Goal: Task Accomplishment & Management: Manage account settings

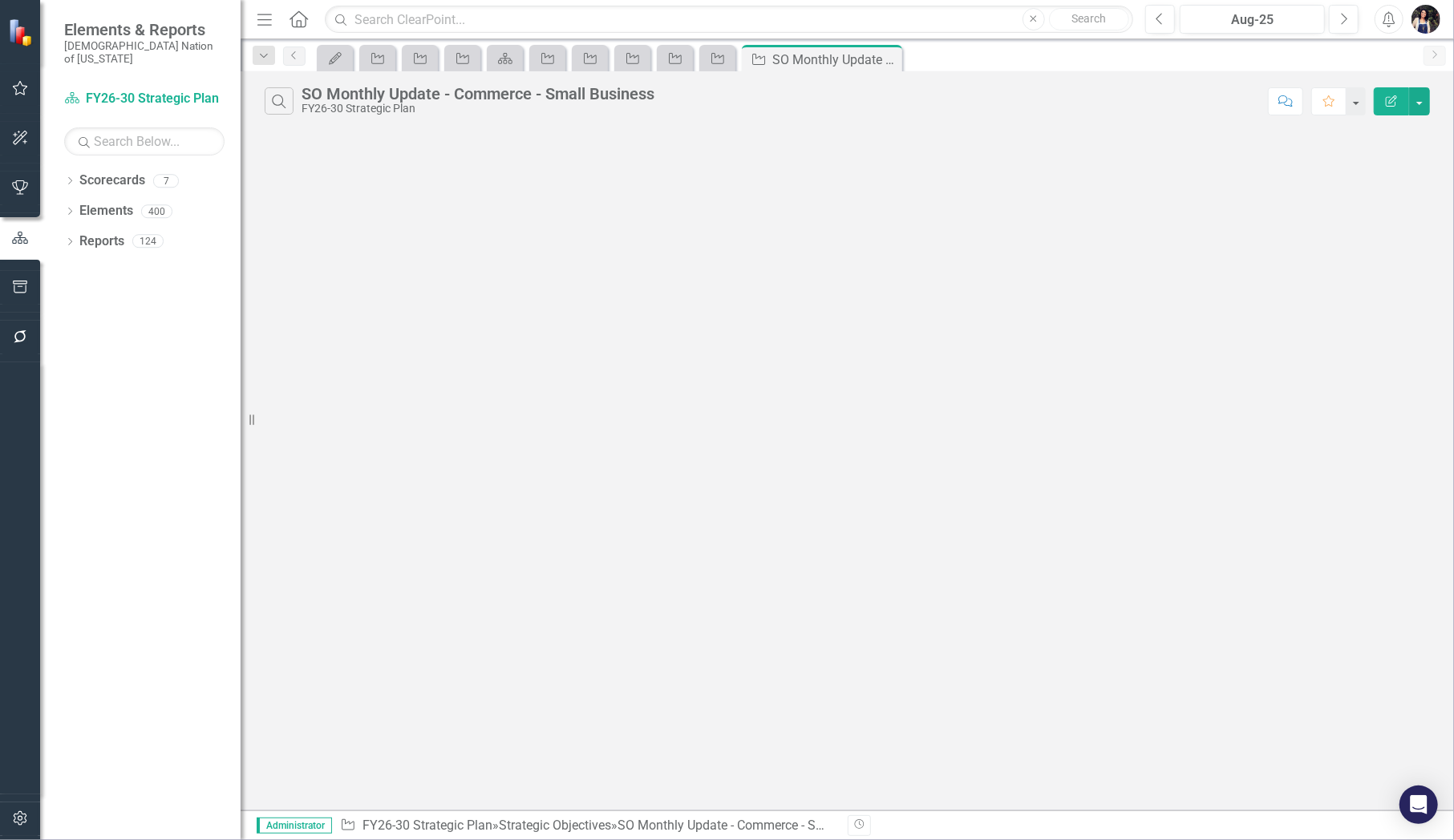
click at [259, 19] on icon "button" at bounding box center [264, 19] width 15 height 12
click at [258, 12] on icon "Menu" at bounding box center [265, 18] width 21 height 16
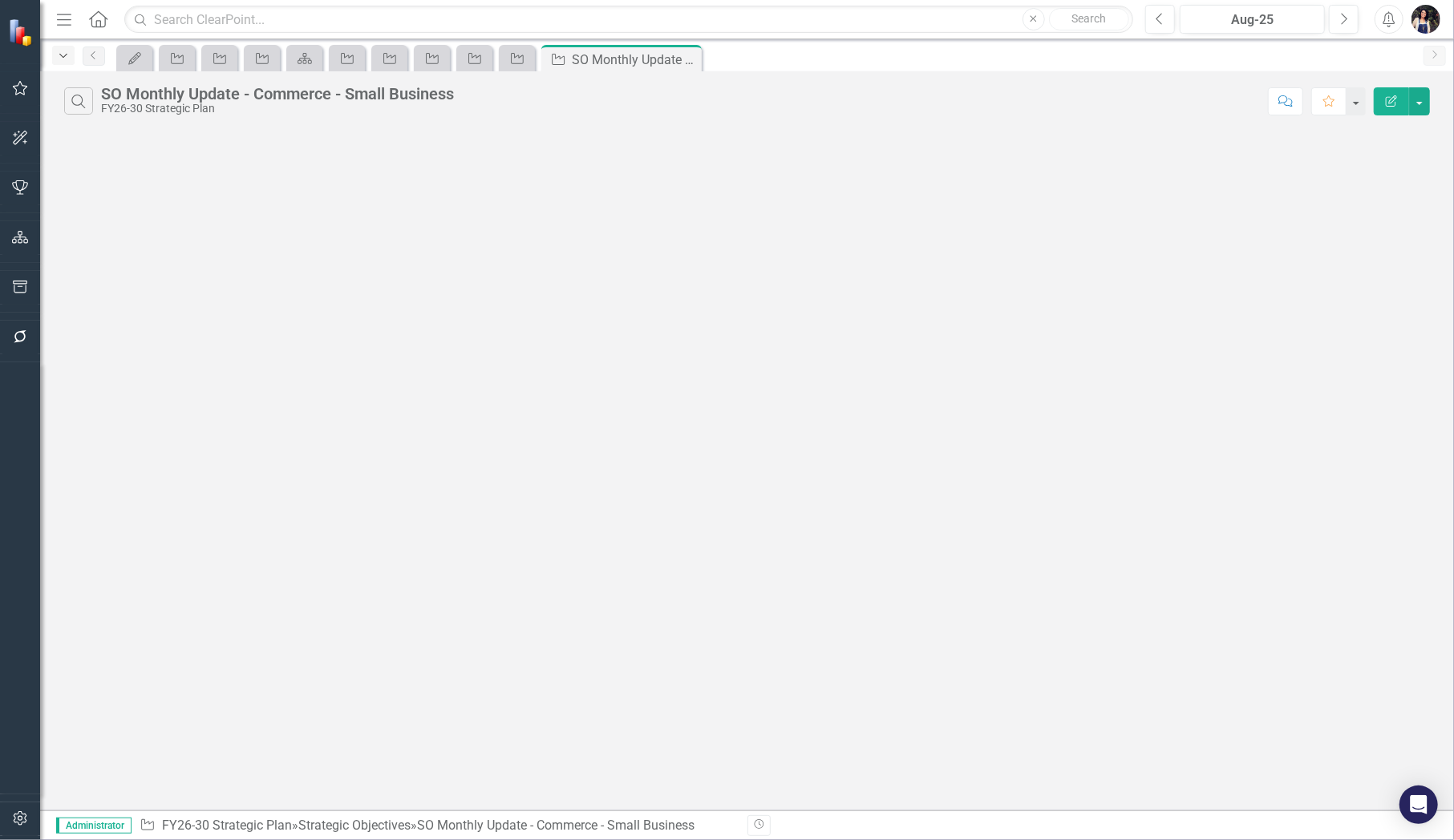
click at [59, 54] on icon "Dropdown" at bounding box center [63, 56] width 15 height 12
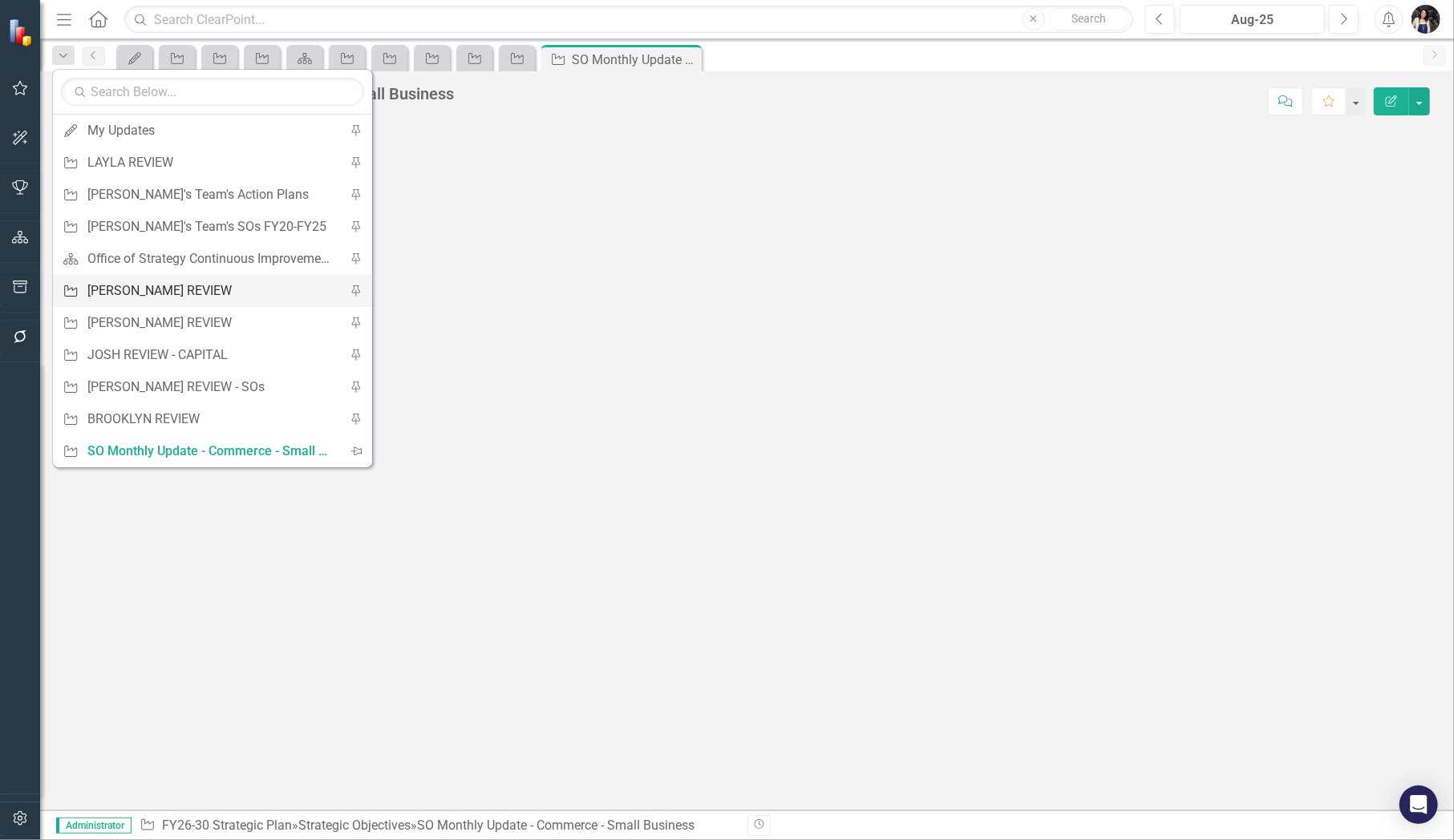
click at [210, 289] on div "[PERSON_NAME] REVIEW" at bounding box center [209, 290] width 245 height 20
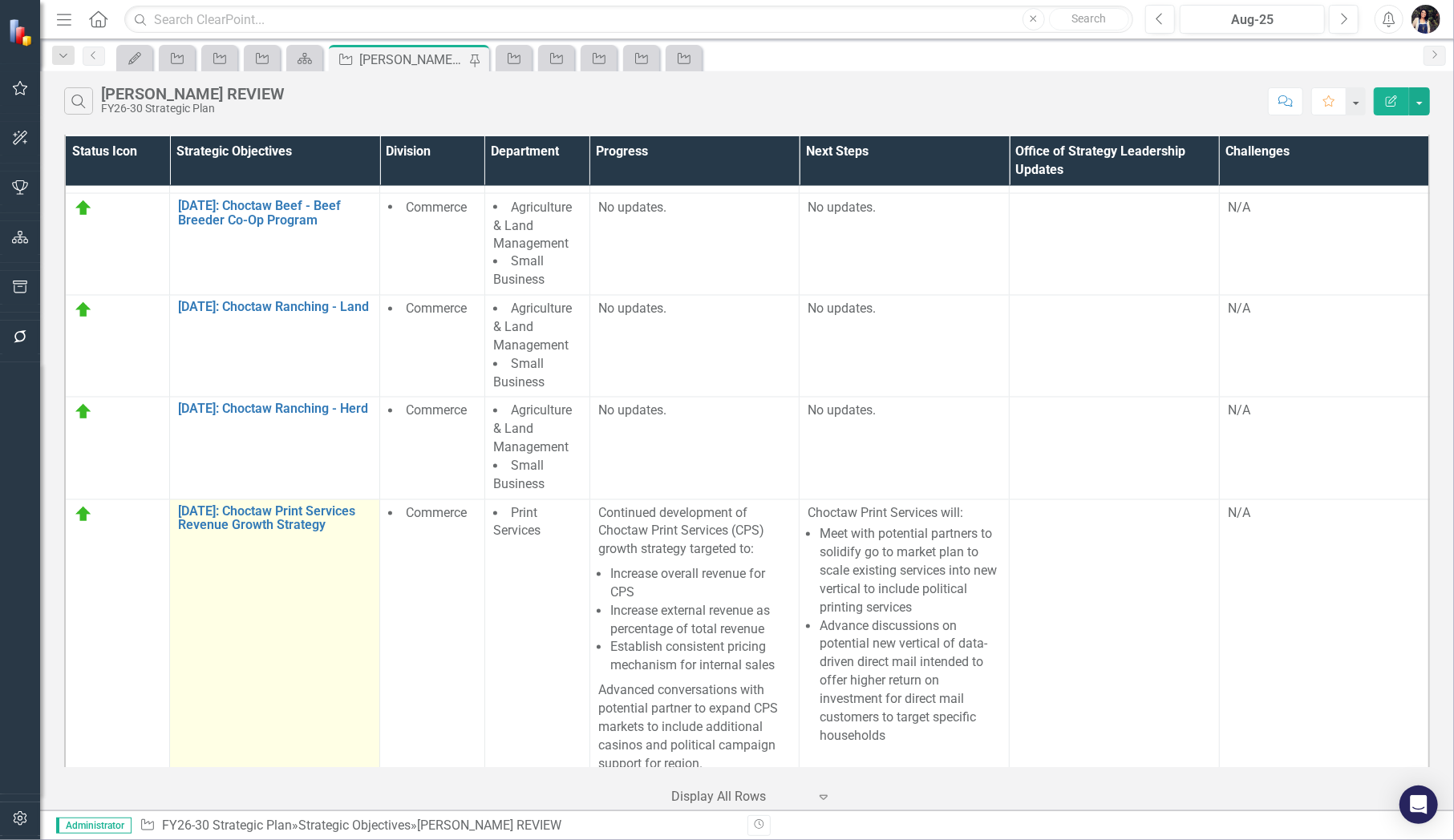
scroll to position [2113, 0]
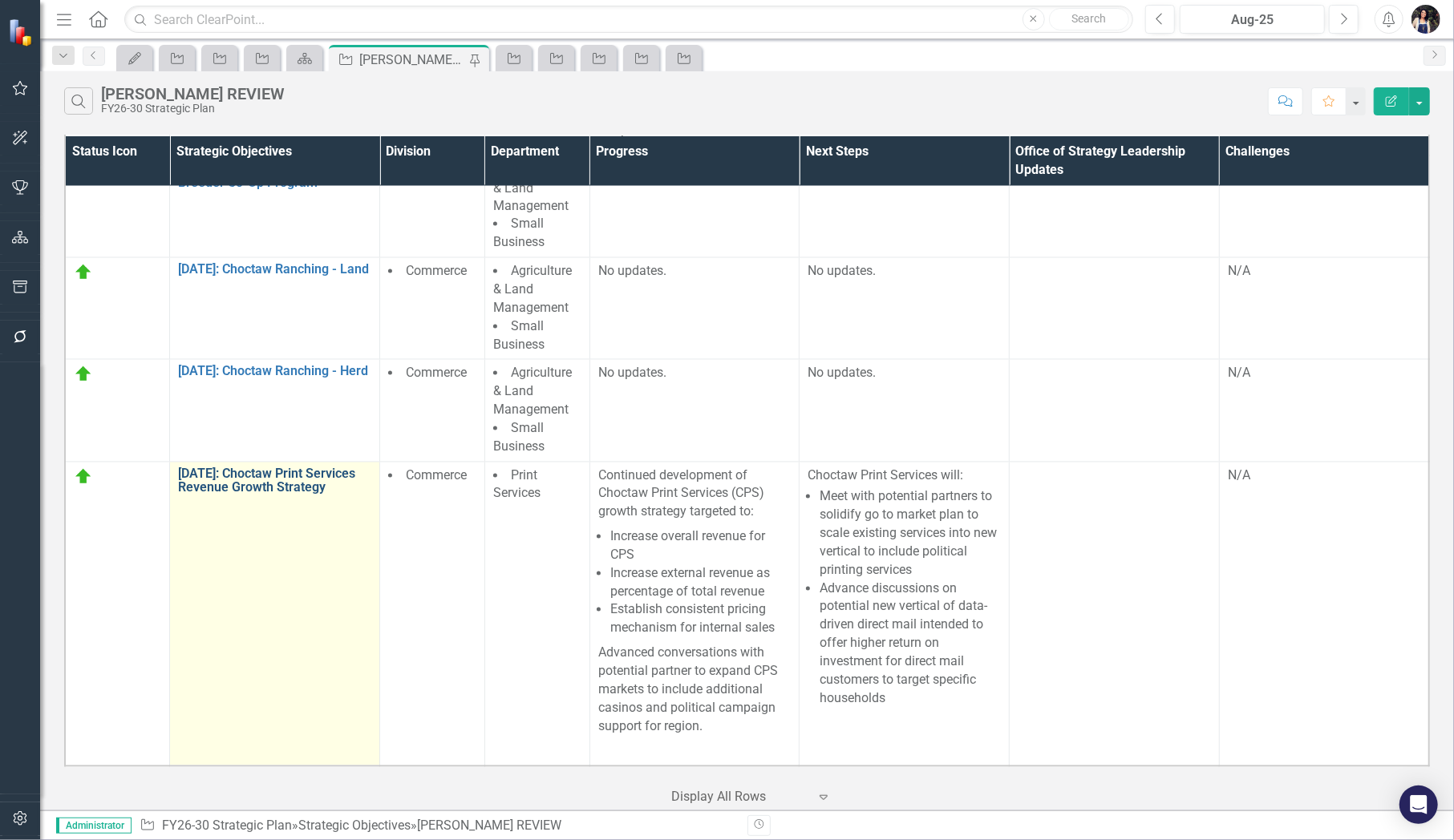
click at [291, 479] on link "[DATE]: Choctaw Print Services Revenue Growth Strategy" at bounding box center [275, 481] width 193 height 28
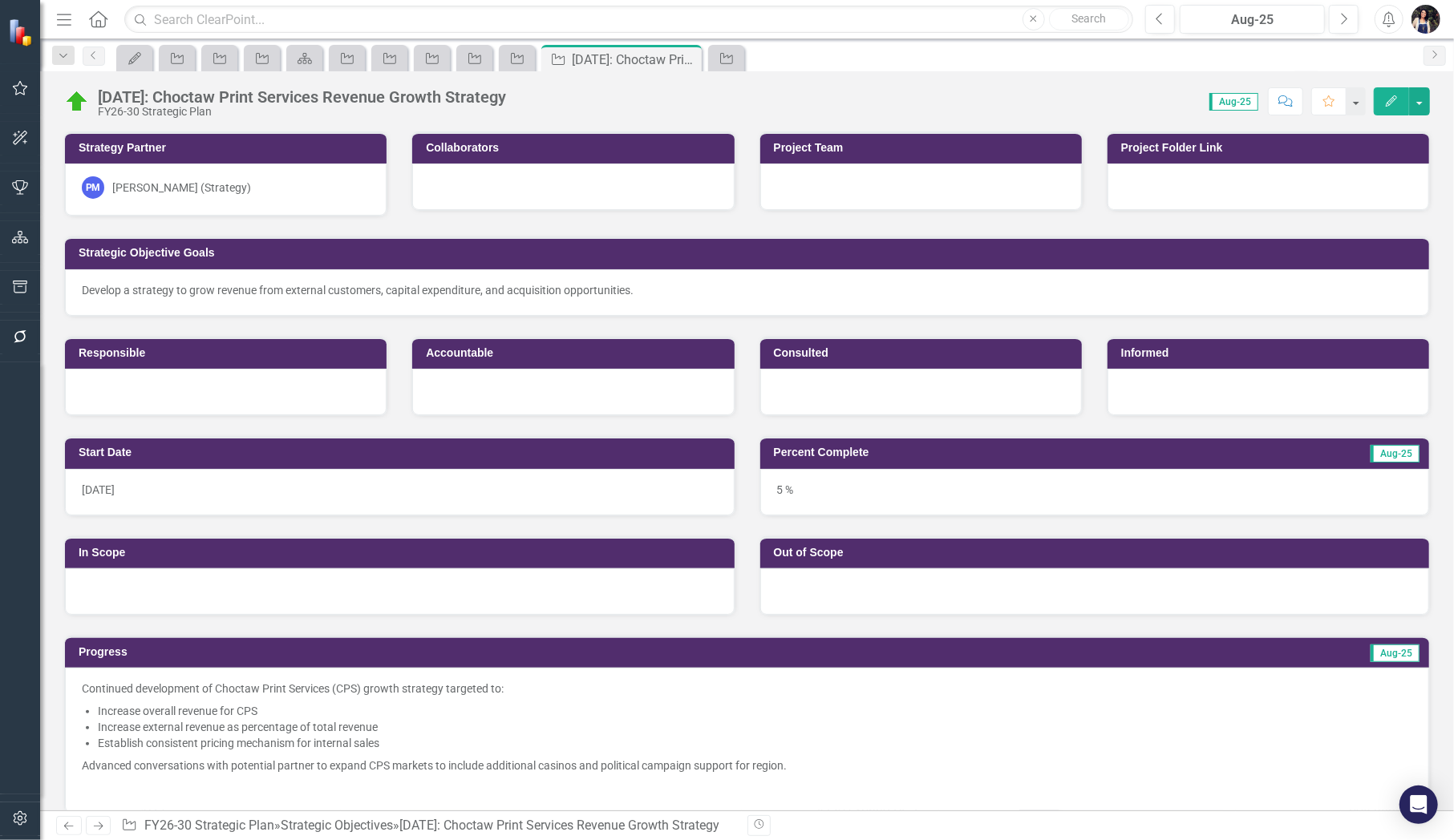
click at [1393, 105] on icon "Edit" at bounding box center [1391, 101] width 15 height 12
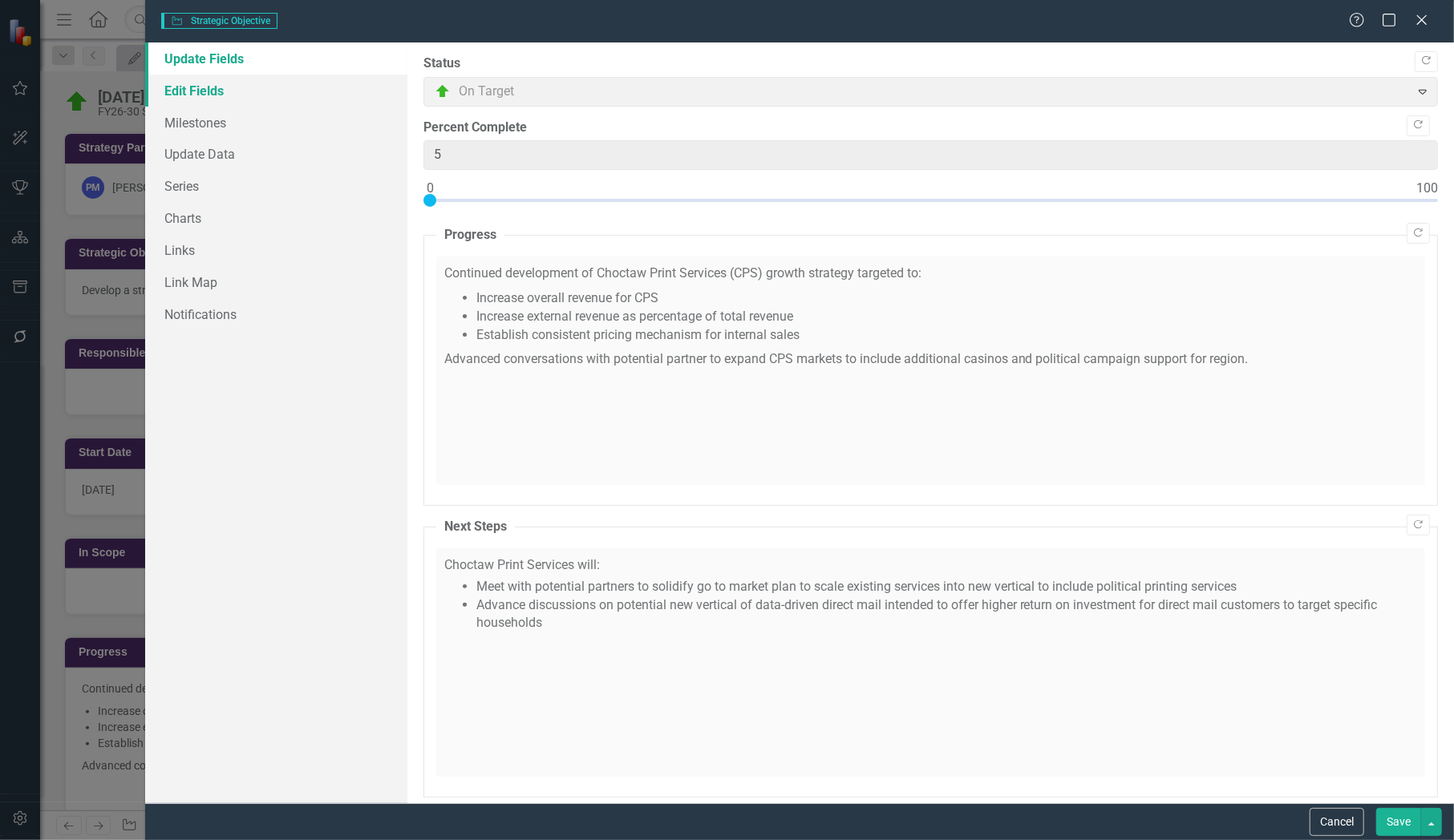
click at [212, 87] on link "Edit Fields" at bounding box center [276, 90] width 261 height 32
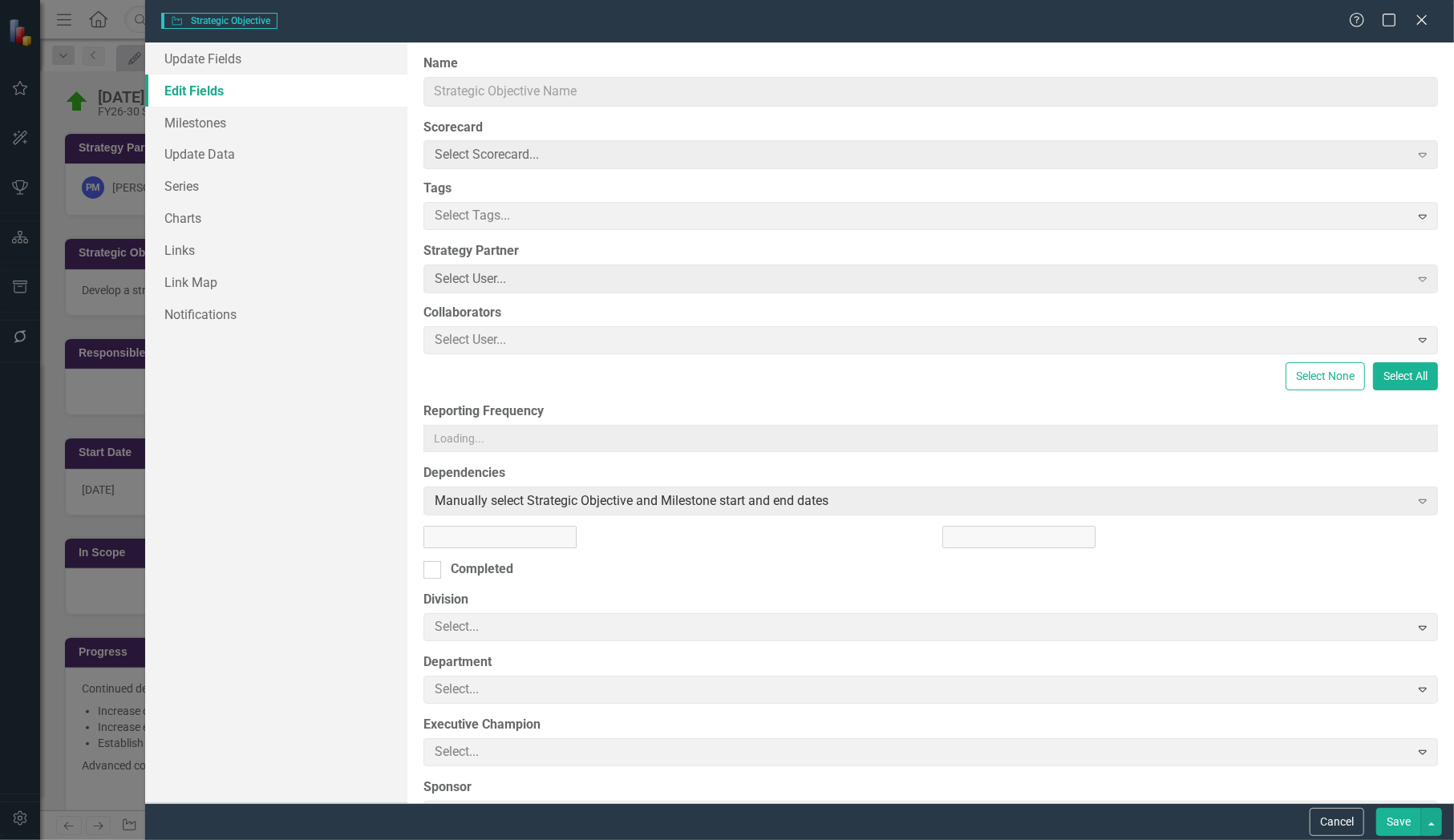
type input "https://"
type input "[DATE]: Choctaw Print Services Revenue Growth Strategy"
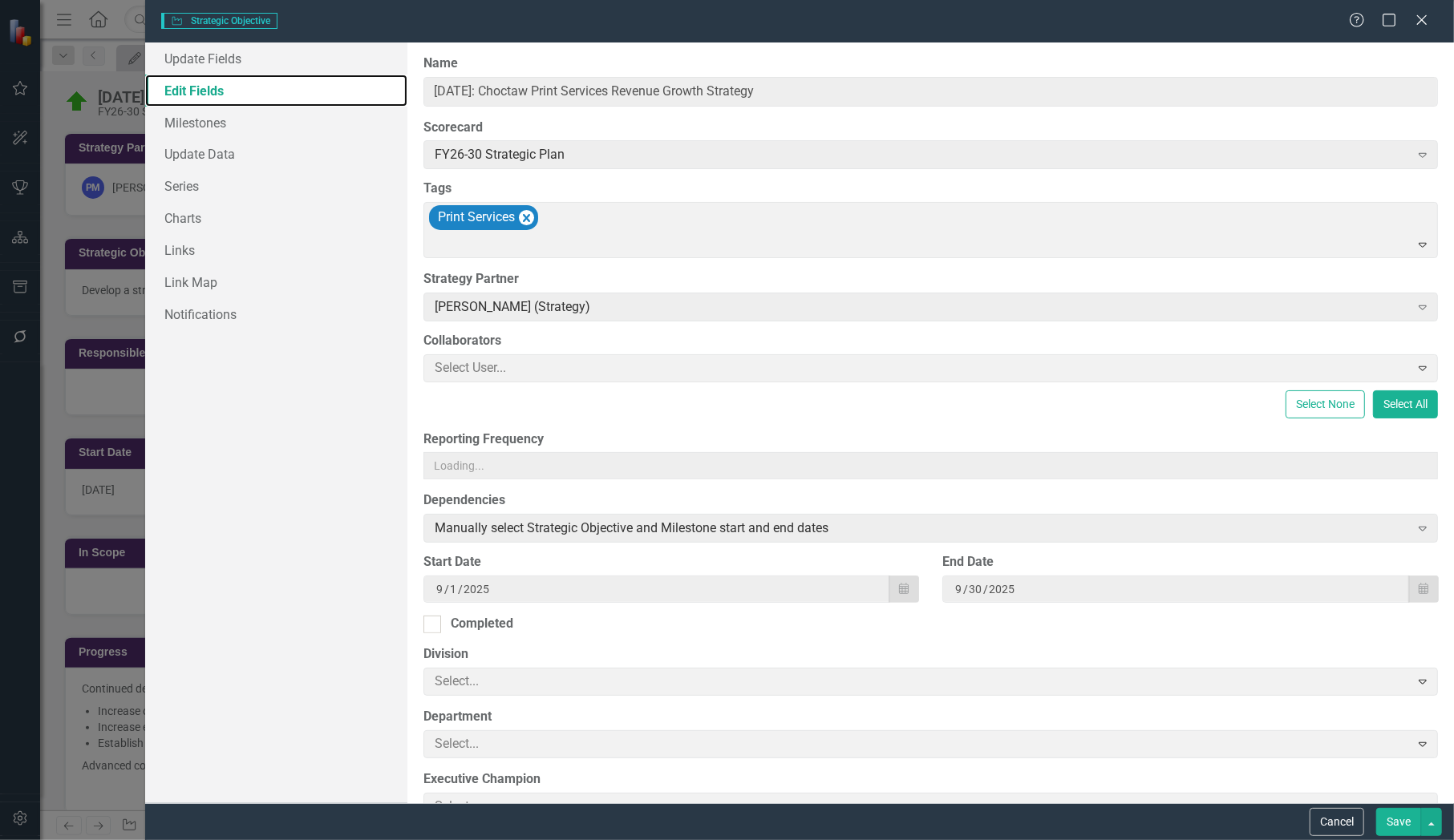
type input "7"
type input "31"
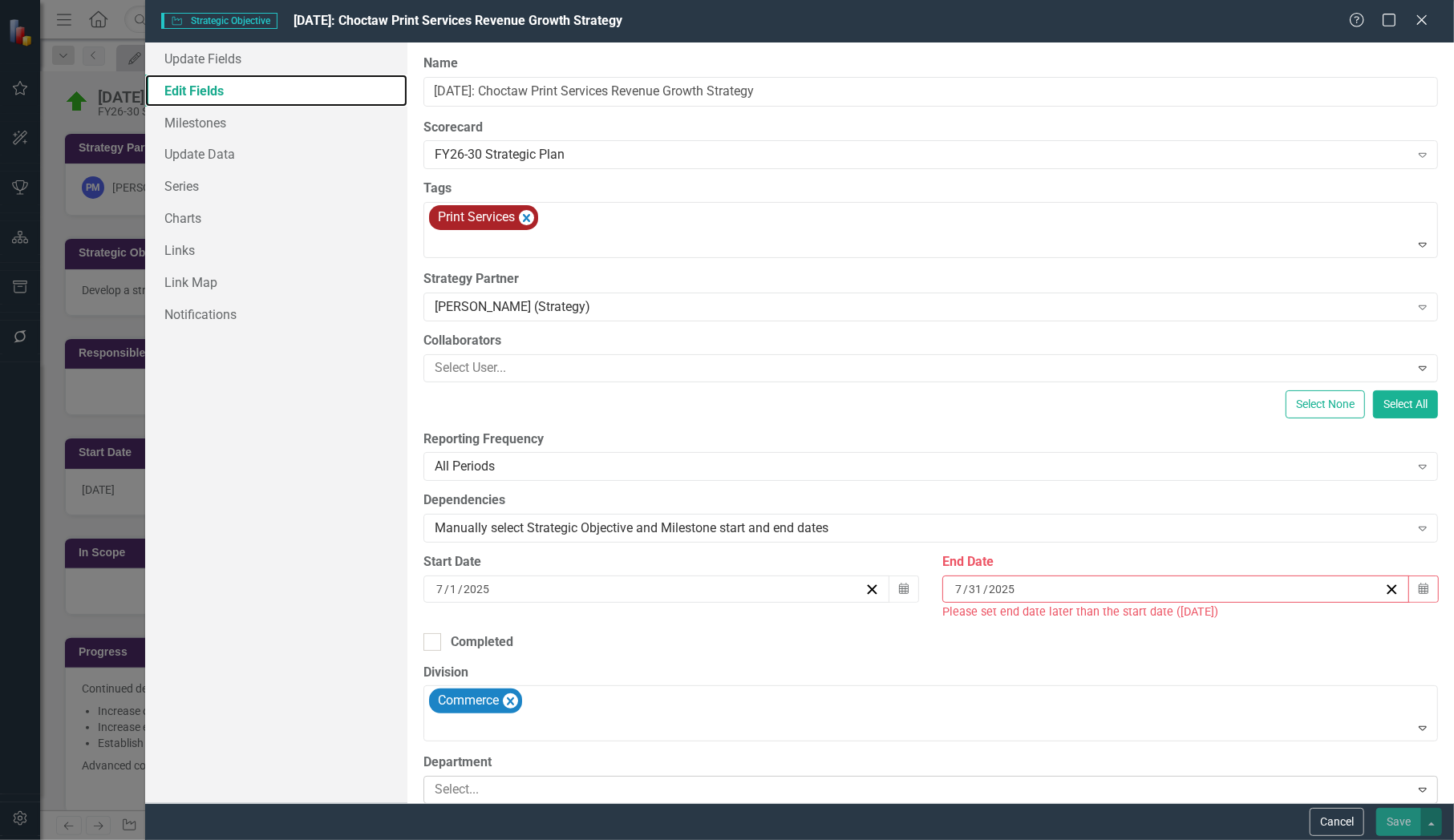
scroll to position [321, 0]
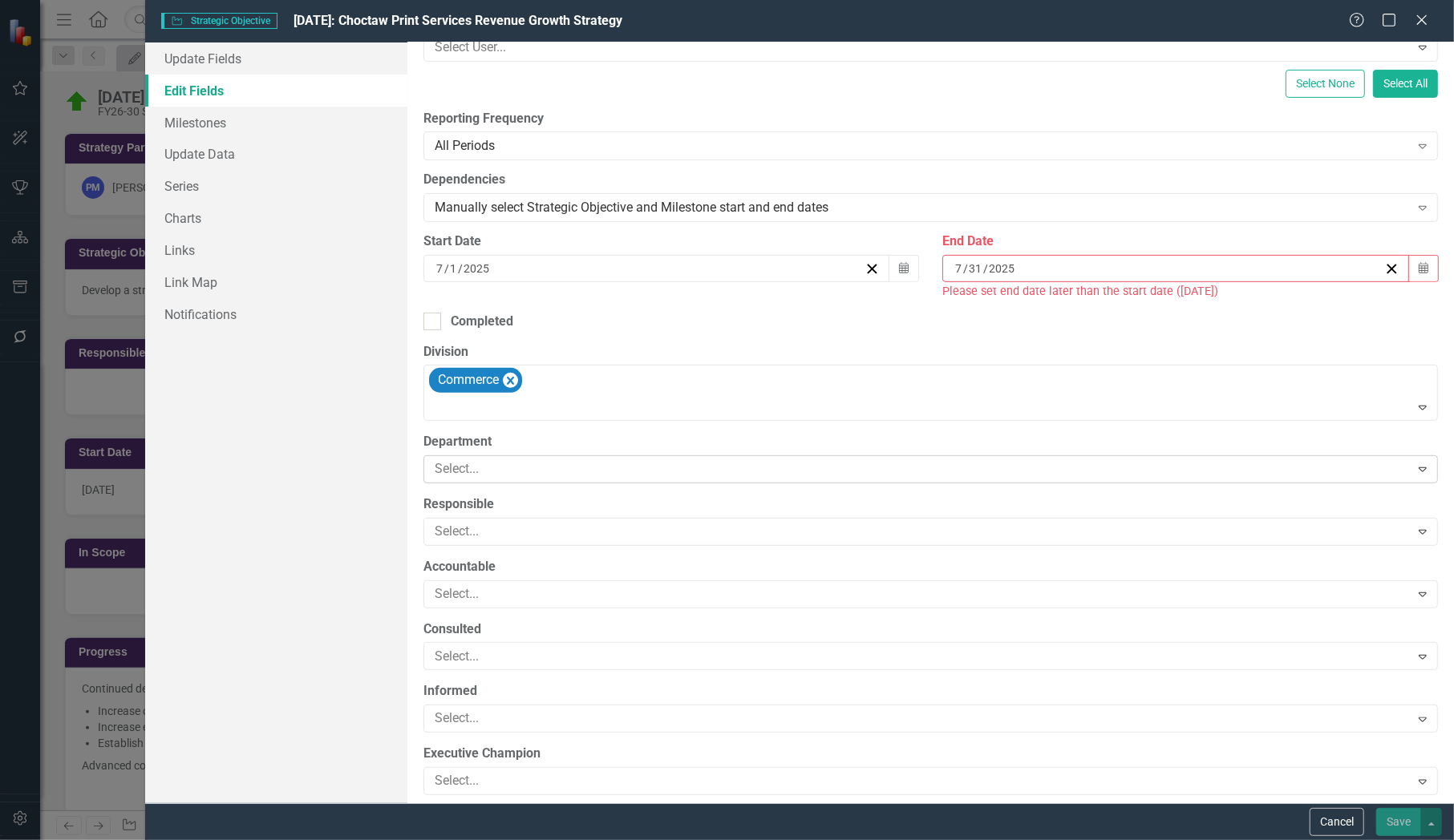
click at [494, 471] on div at bounding box center [918, 469] width 981 height 21
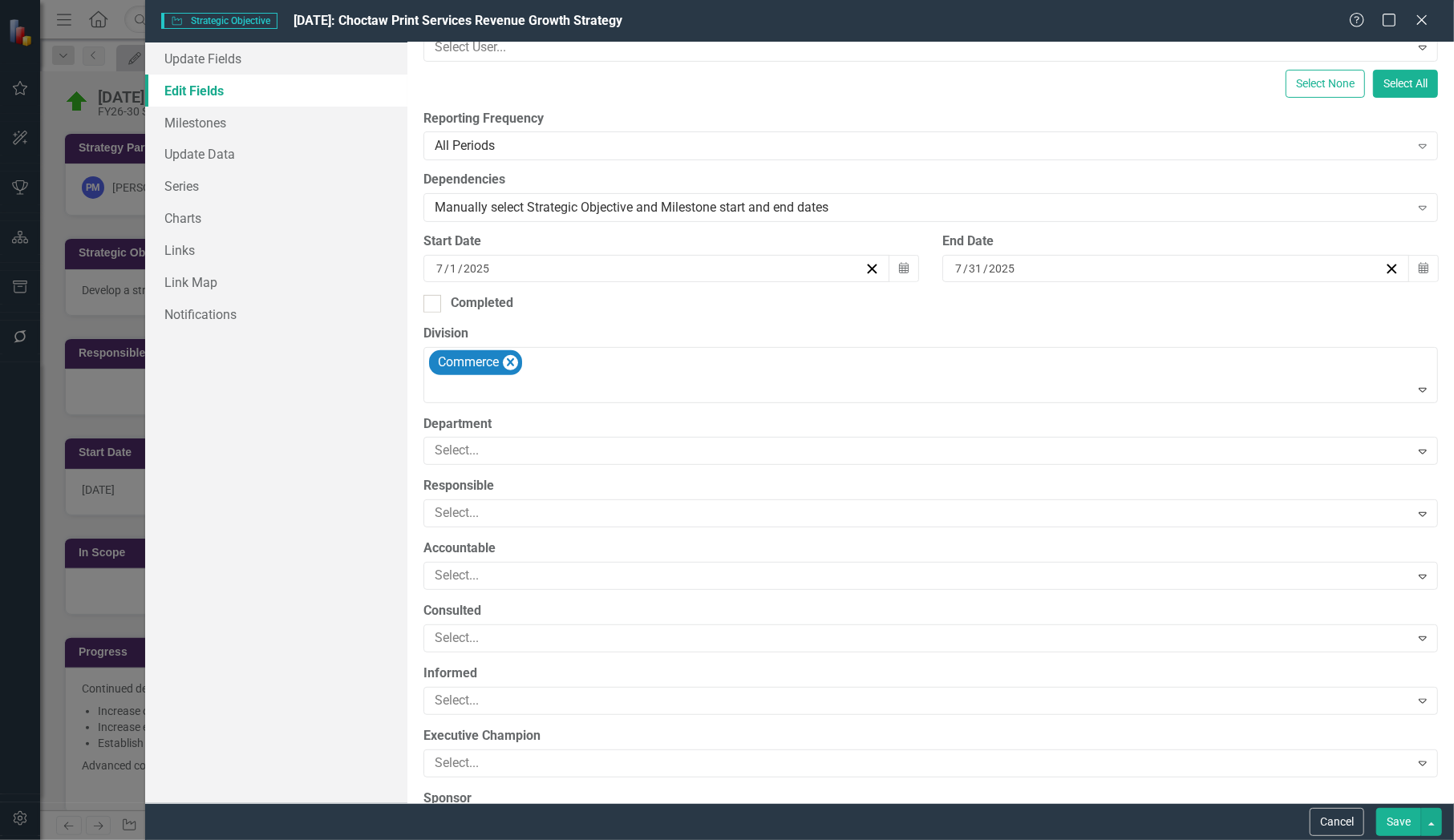
click at [341, 523] on div "Update Fields Edit Fields Milestones Update Data Series Charts Links Link Map N…" at bounding box center [276, 422] width 261 height 761
click at [1351, 822] on button "Cancel" at bounding box center [1337, 822] width 54 height 28
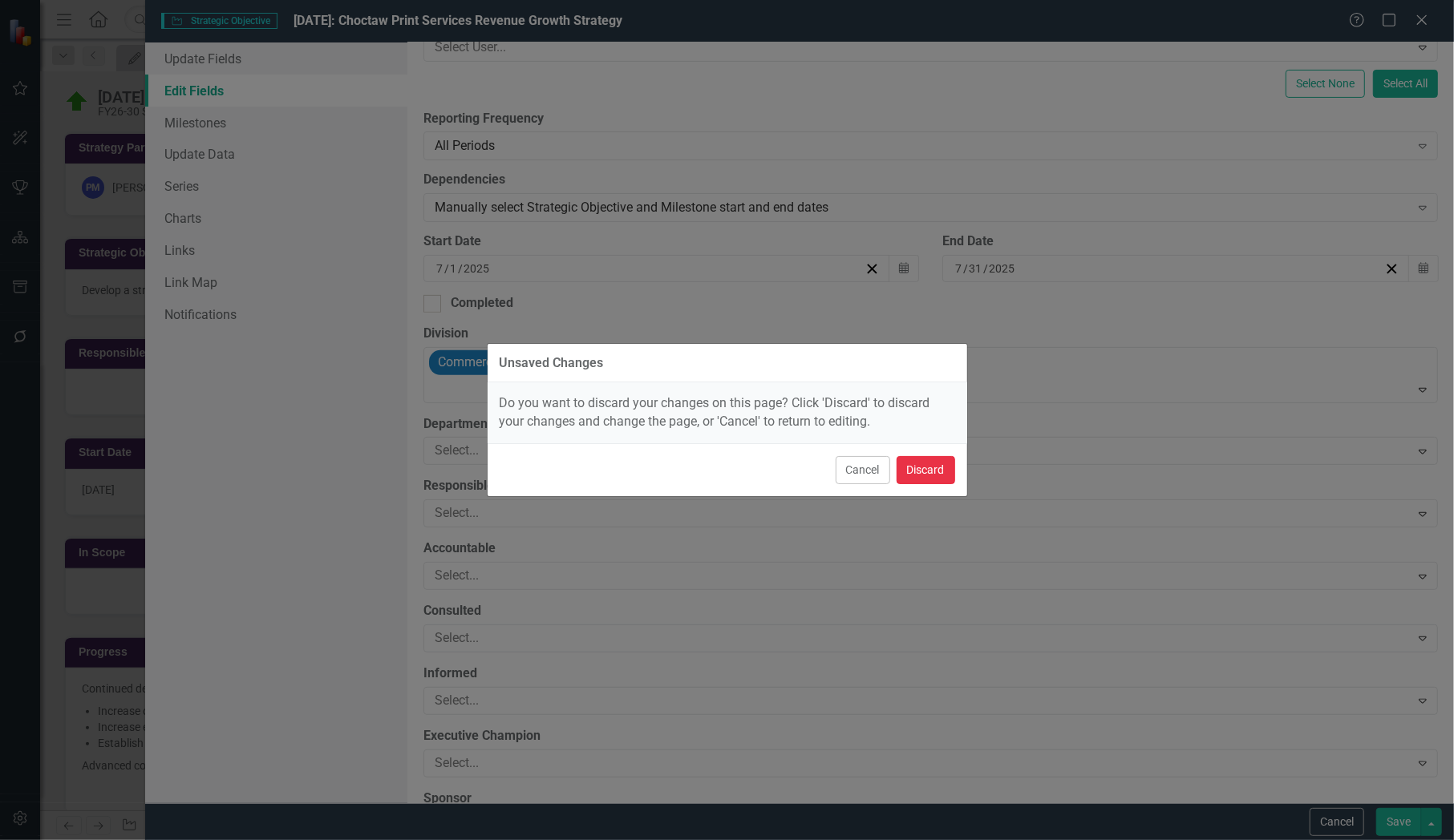
click at [915, 476] on button "Discard" at bounding box center [925, 470] width 59 height 28
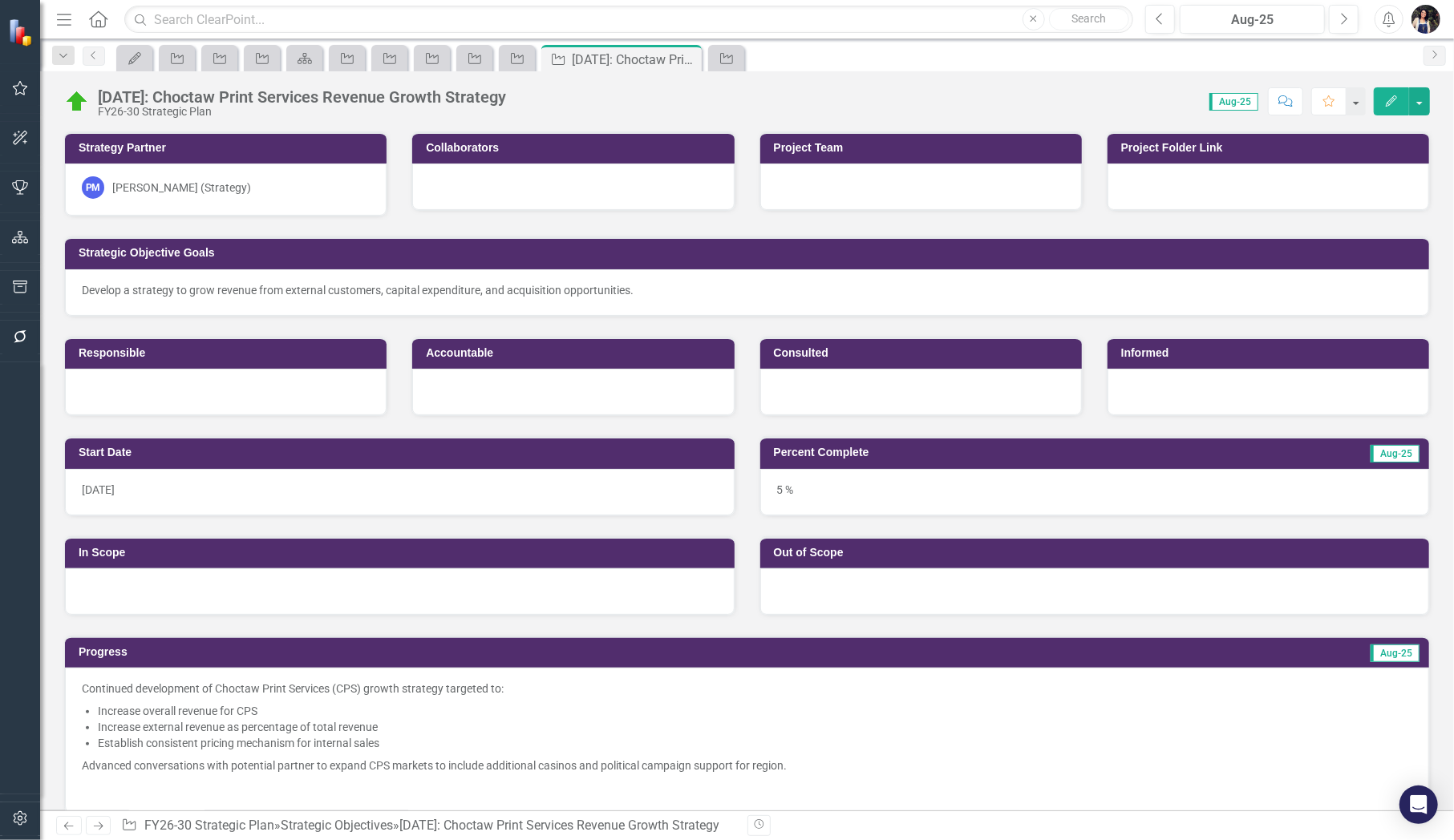
click at [63, 55] on icon "Dropdown" at bounding box center [63, 56] width 15 height 12
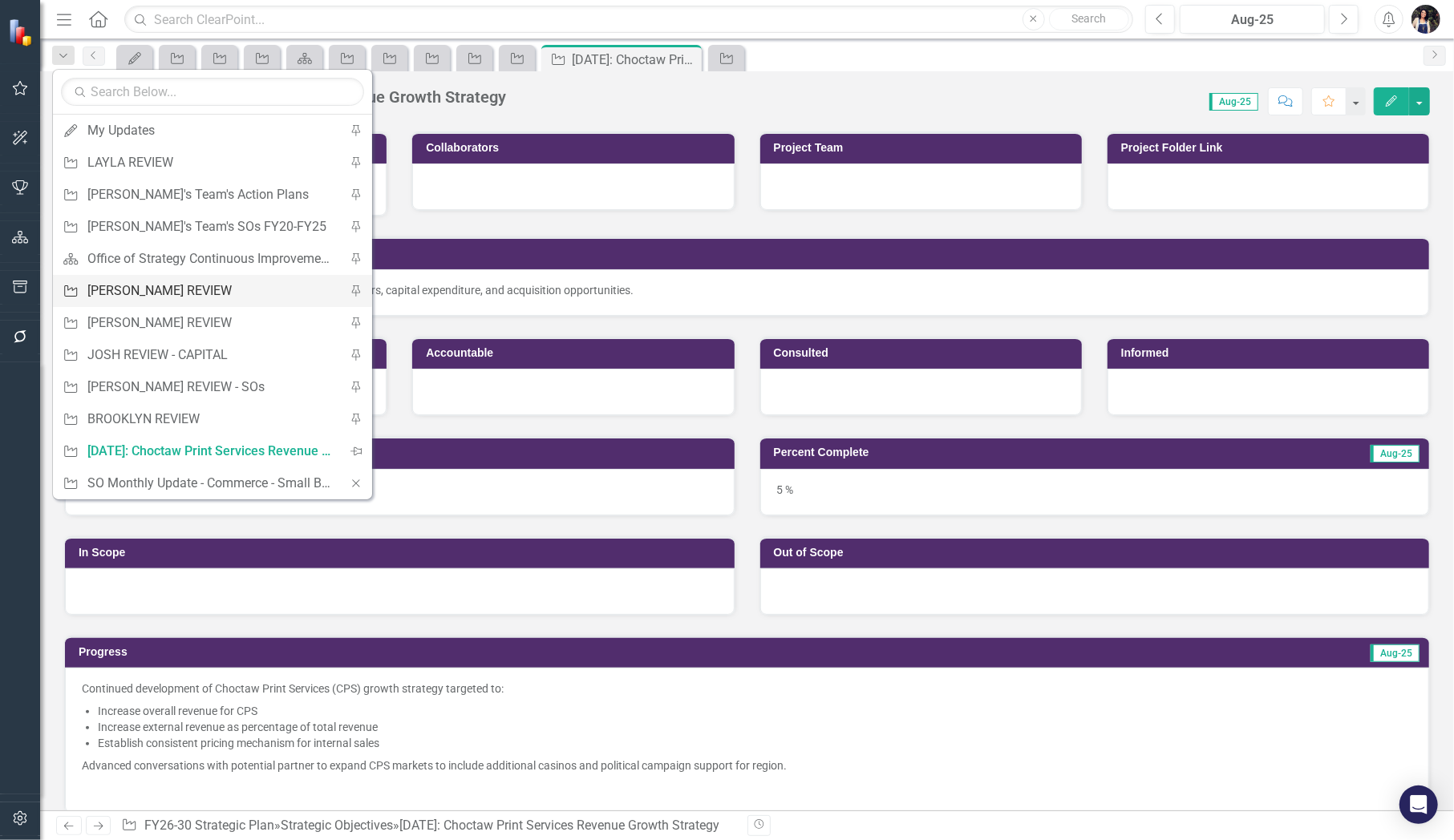
click at [181, 280] on div "[PERSON_NAME] REVIEW" at bounding box center [209, 290] width 245 height 20
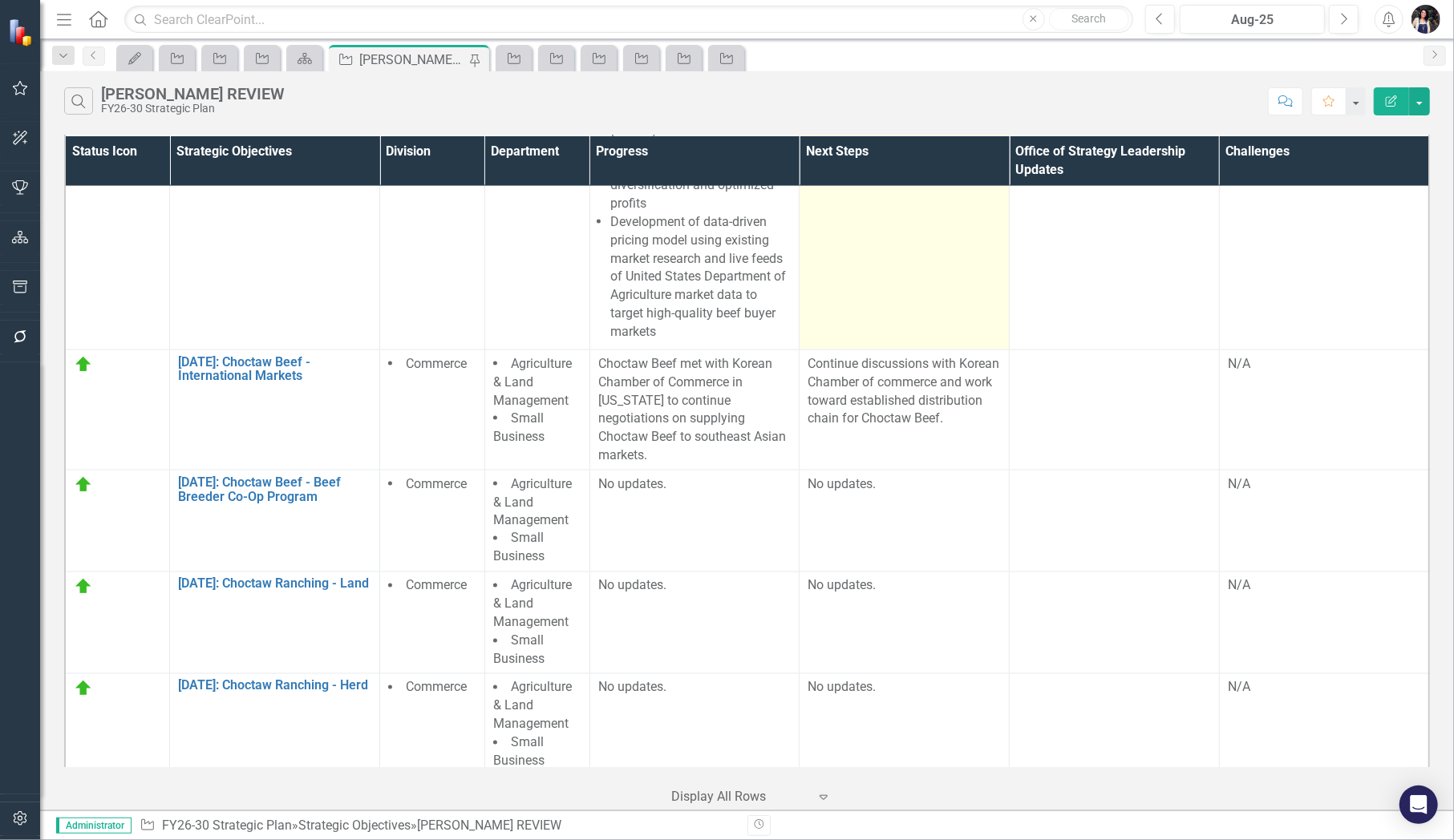
scroll to position [2113, 0]
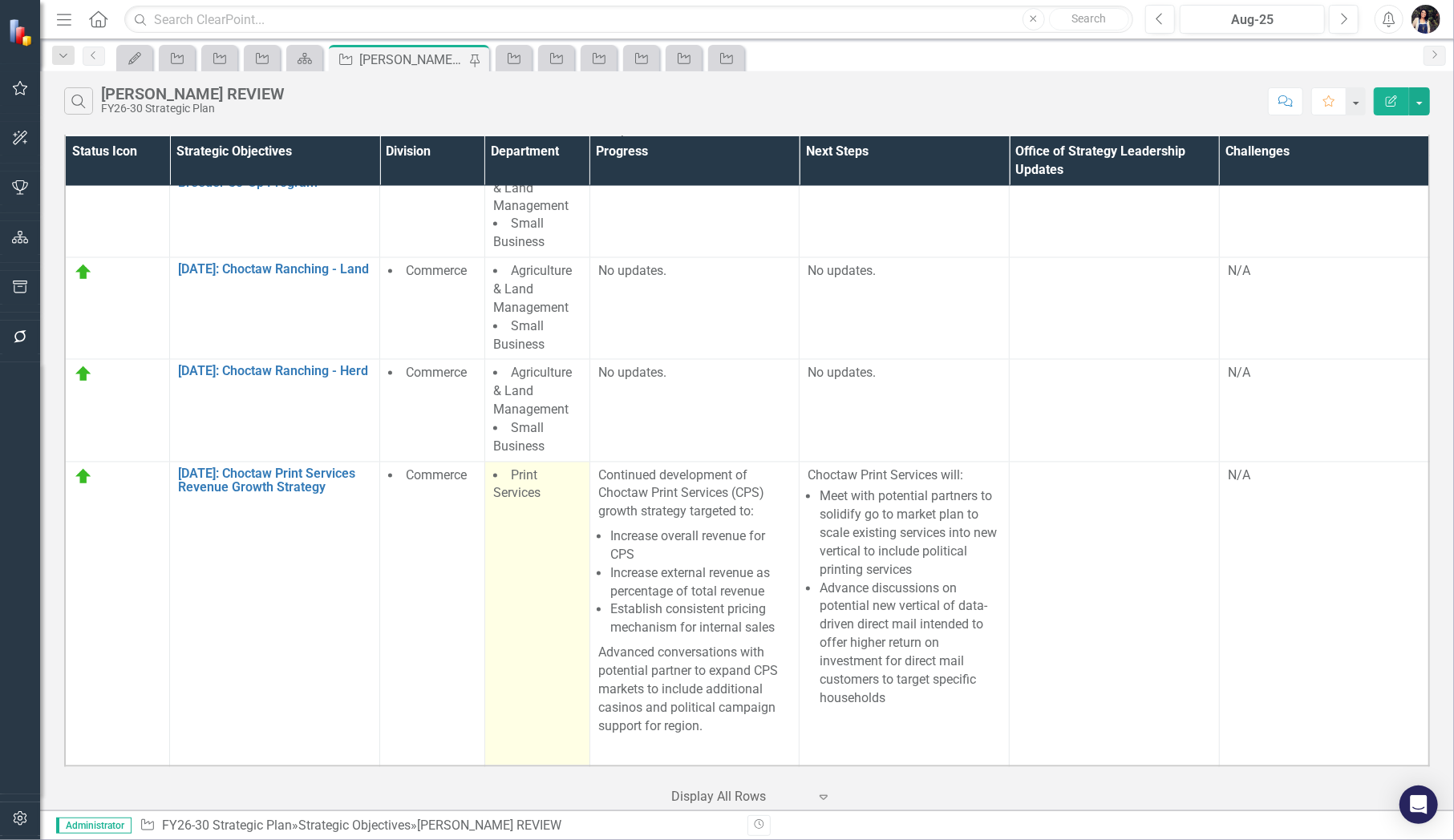
click at [543, 576] on td "Print Services" at bounding box center [537, 614] width 105 height 304
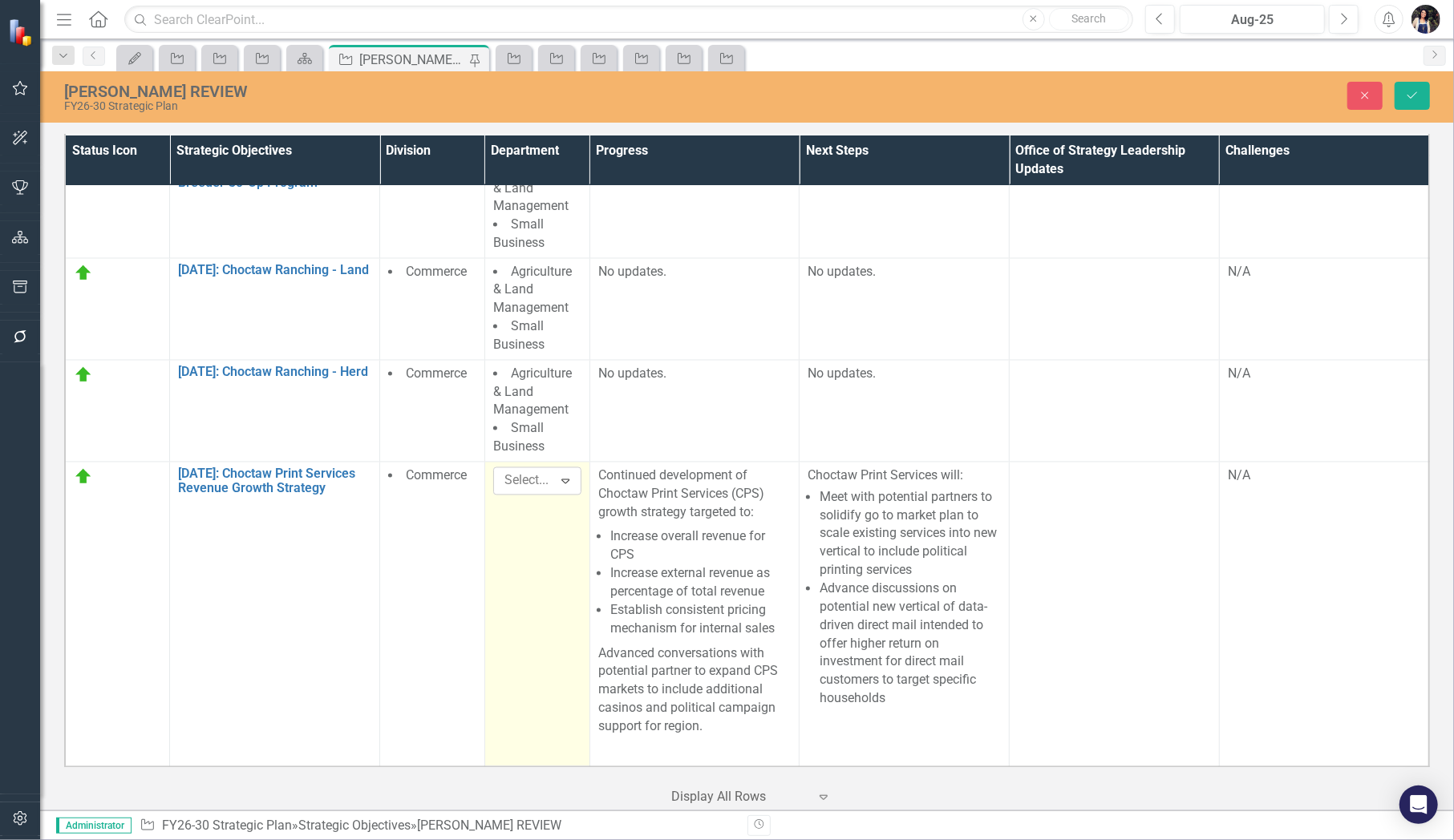
click at [545, 471] on div at bounding box center [525, 481] width 54 height 21
type input "small"
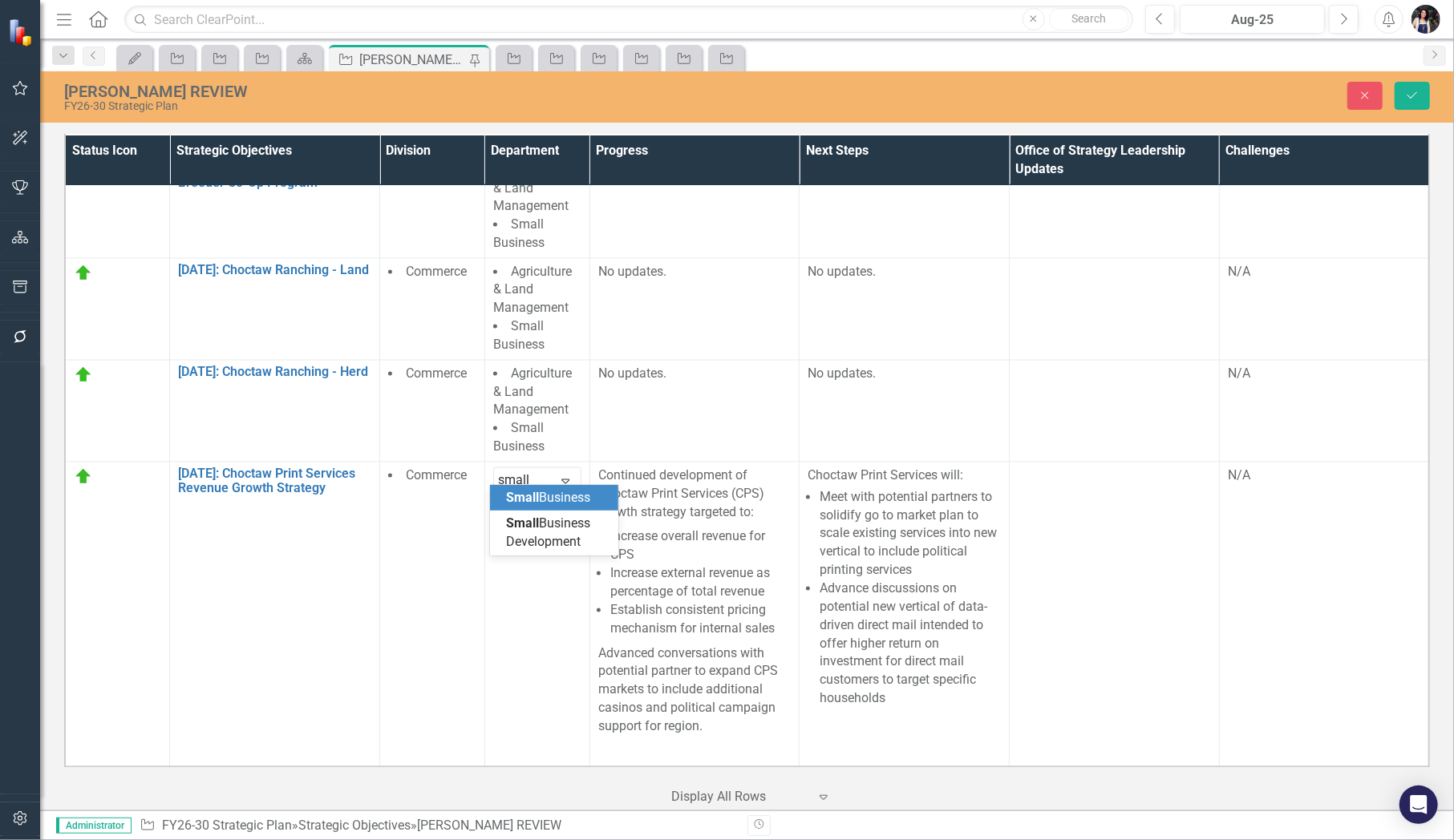
click at [565, 492] on span "Small Business" at bounding box center [547, 498] width 84 height 15
click at [1413, 101] on button "Save" at bounding box center [1412, 96] width 35 height 28
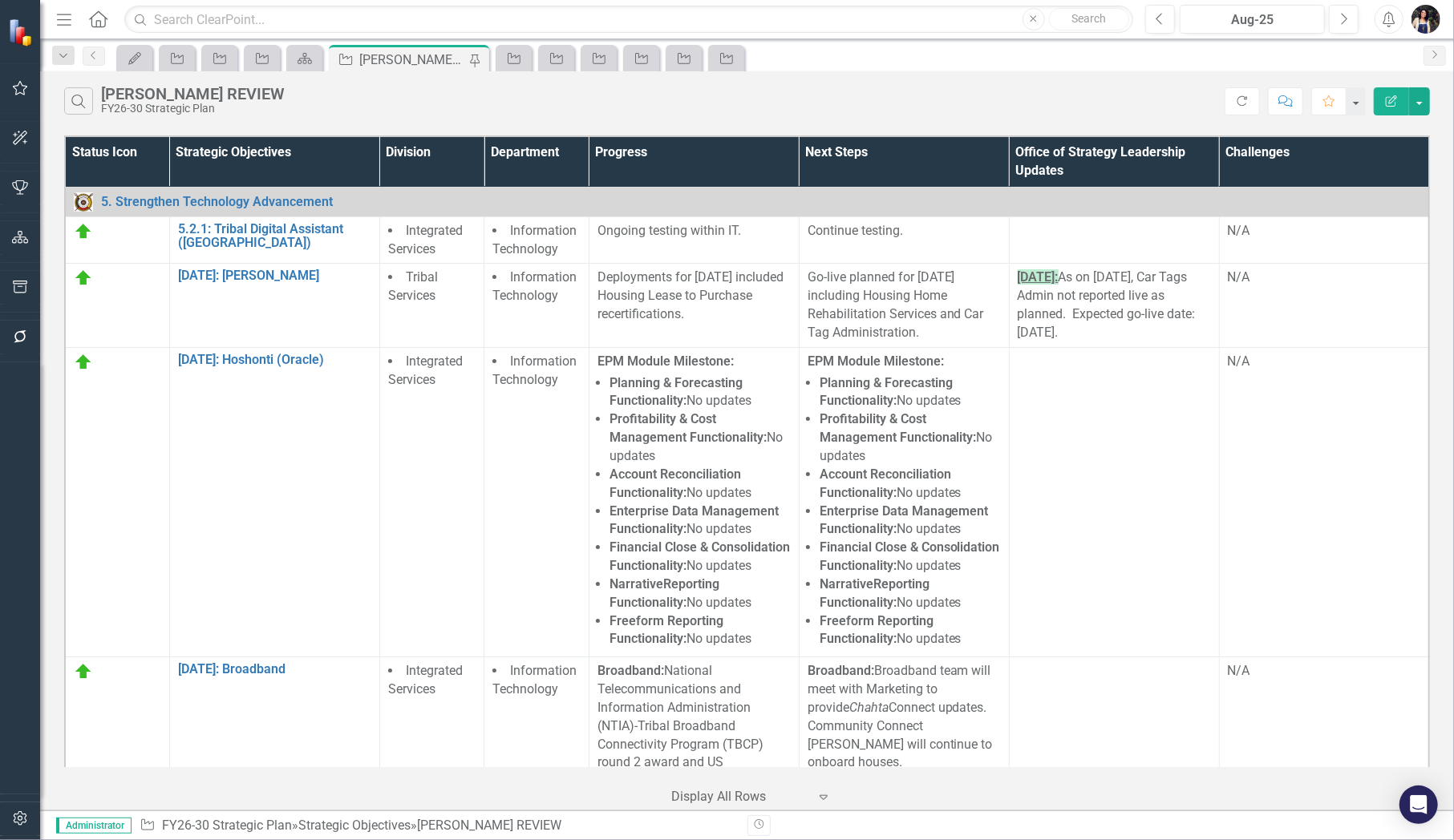
scroll to position [2100, 0]
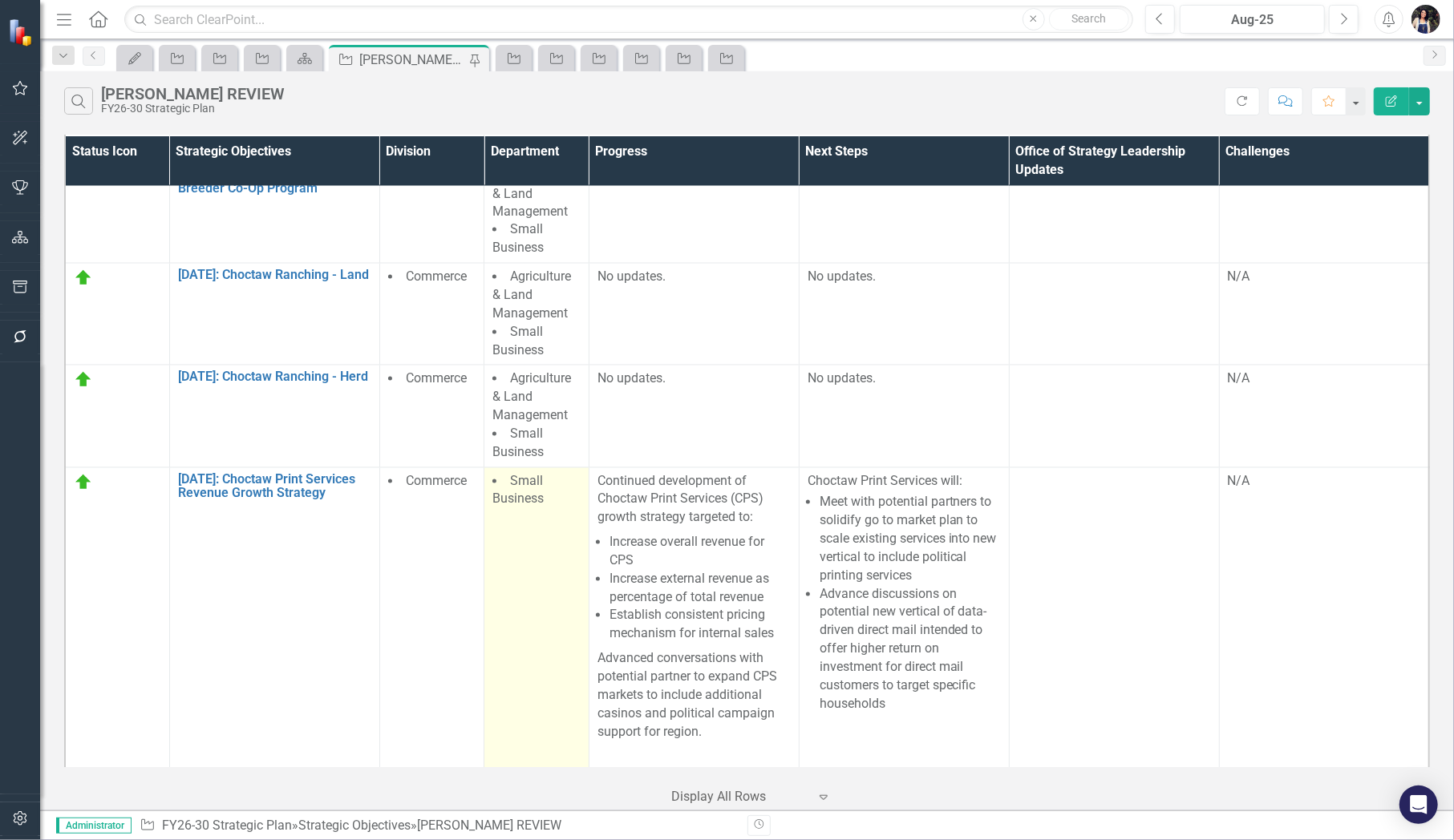
click at [529, 578] on td "Small Business" at bounding box center [537, 620] width 104 height 304
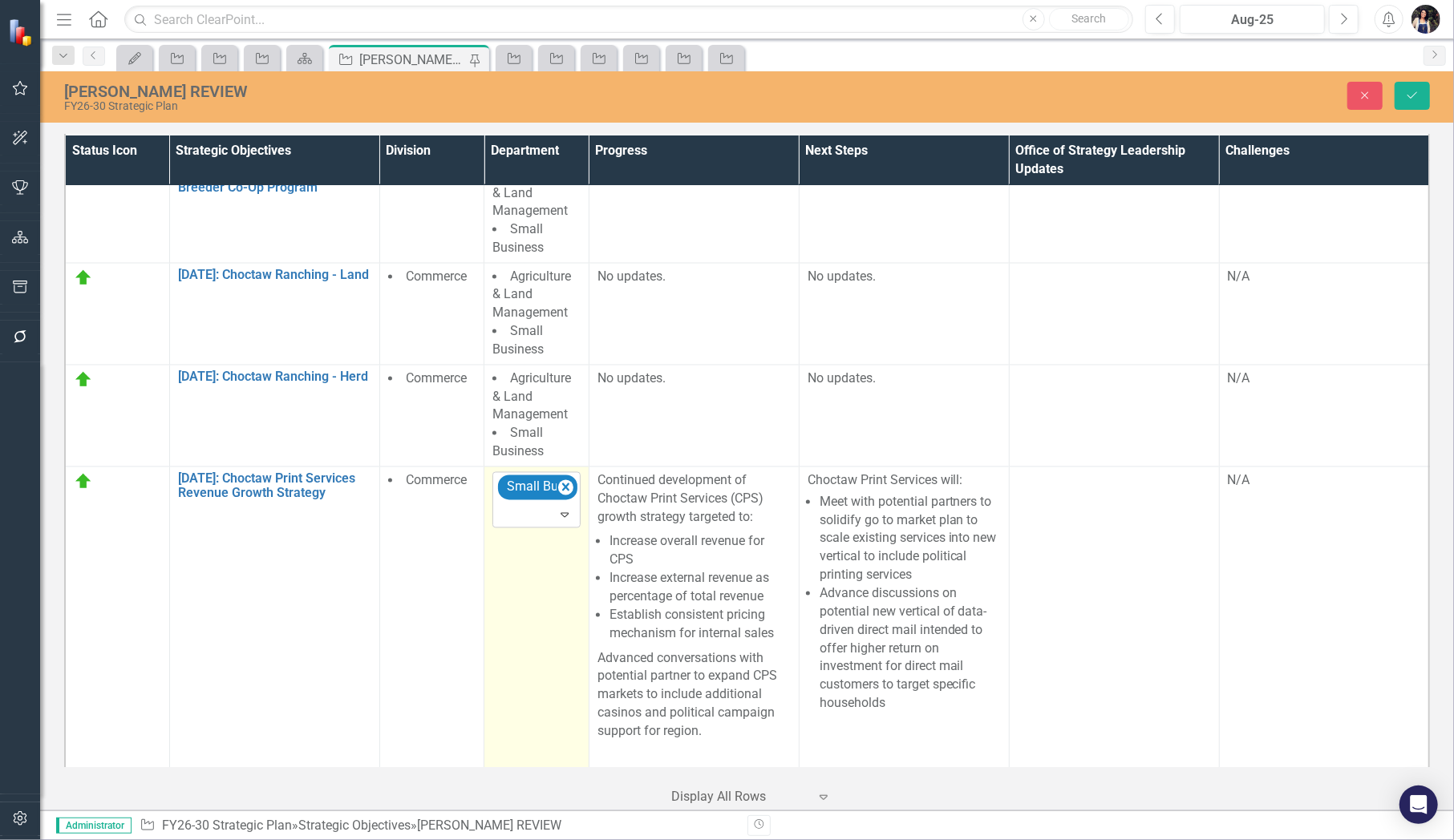
drag, startPoint x: 529, startPoint y: 578, endPoint x: 509, endPoint y: 507, distance: 73.8
click at [509, 507] on div at bounding box center [537, 515] width 80 height 21
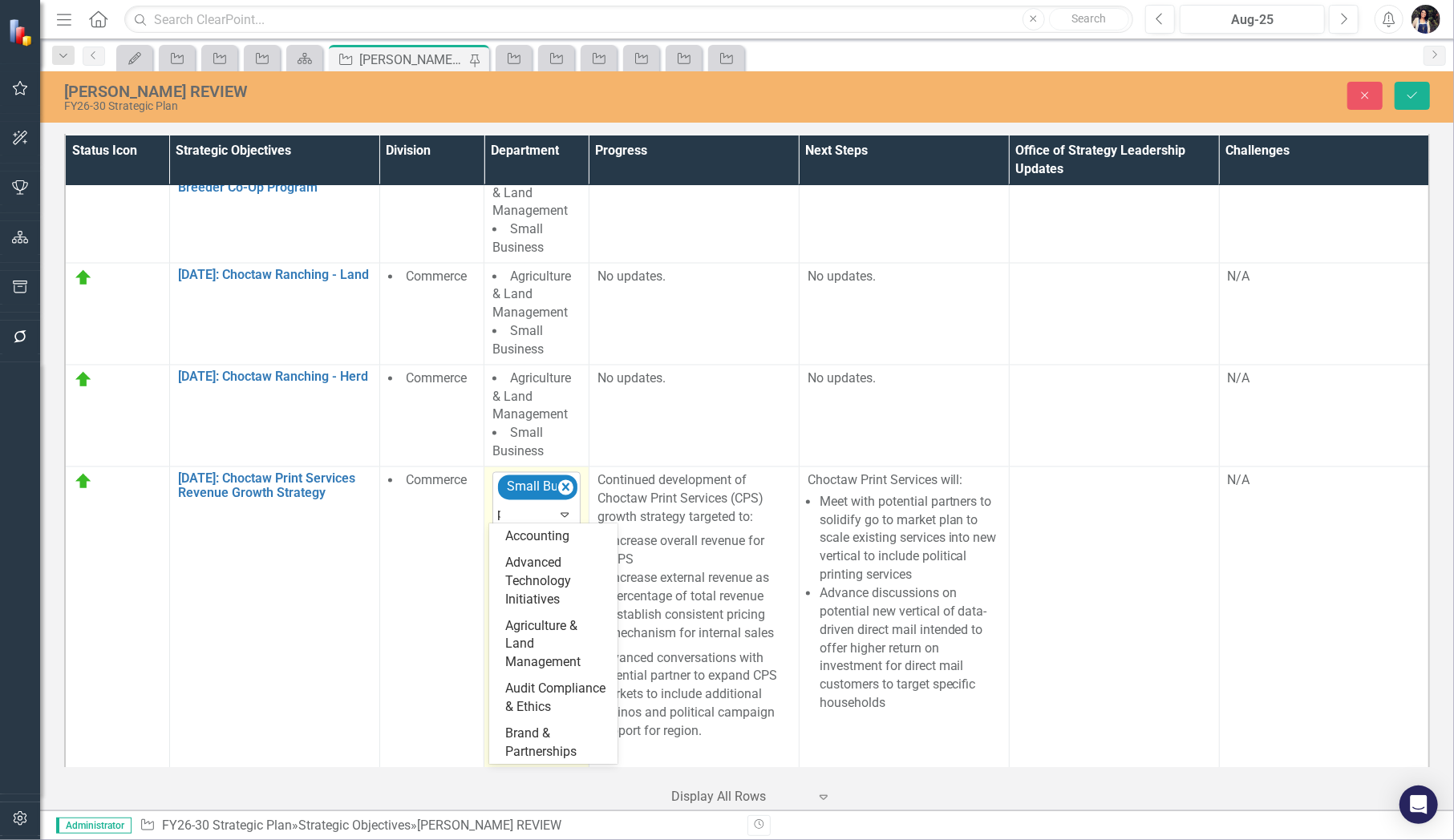
type input "pr"
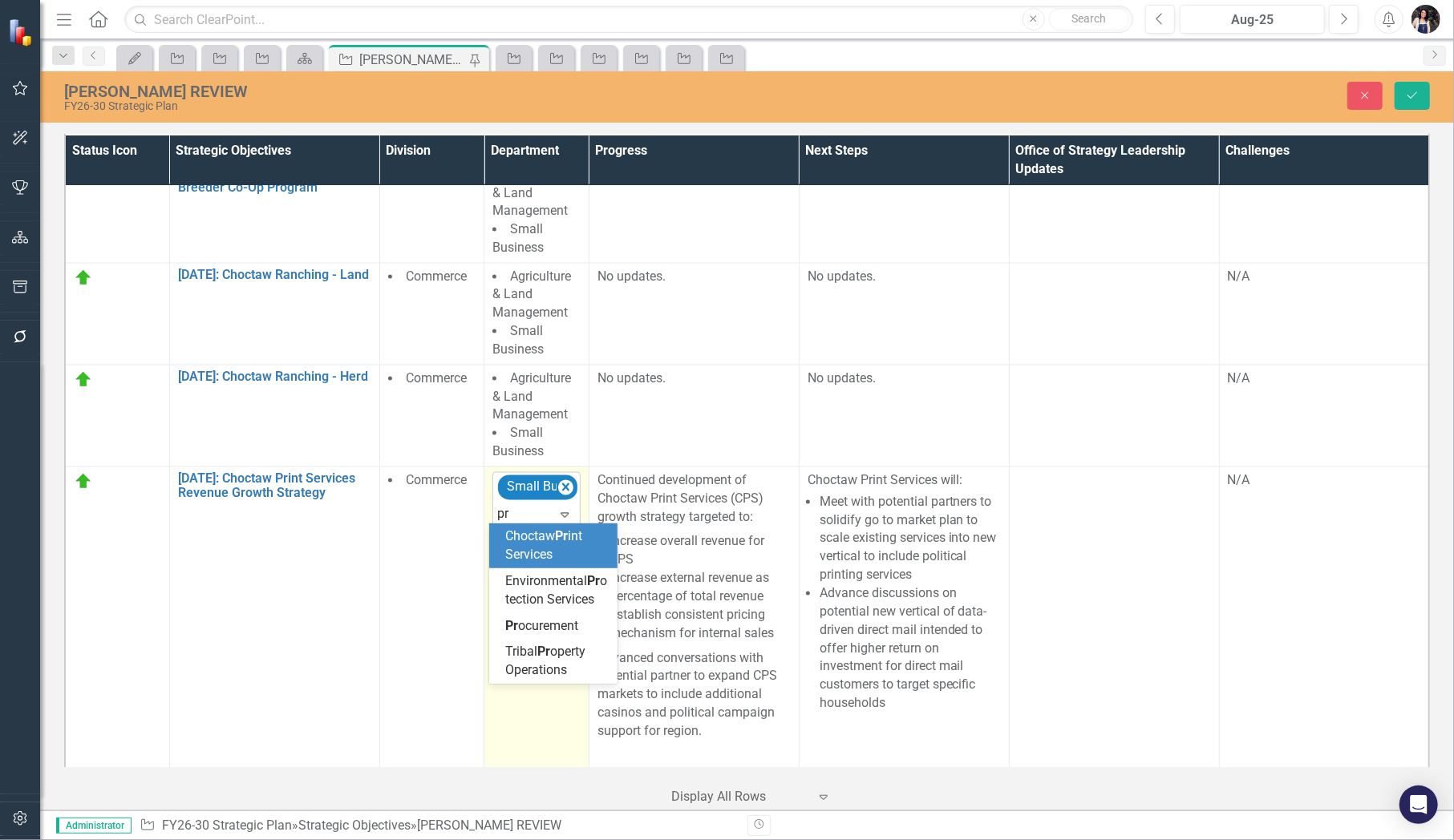
drag, startPoint x: 543, startPoint y: 547, endPoint x: 553, endPoint y: 548, distance: 10.0
click at [547, 548] on span "Choctaw Pr int Services" at bounding box center [544, 545] width 77 height 34
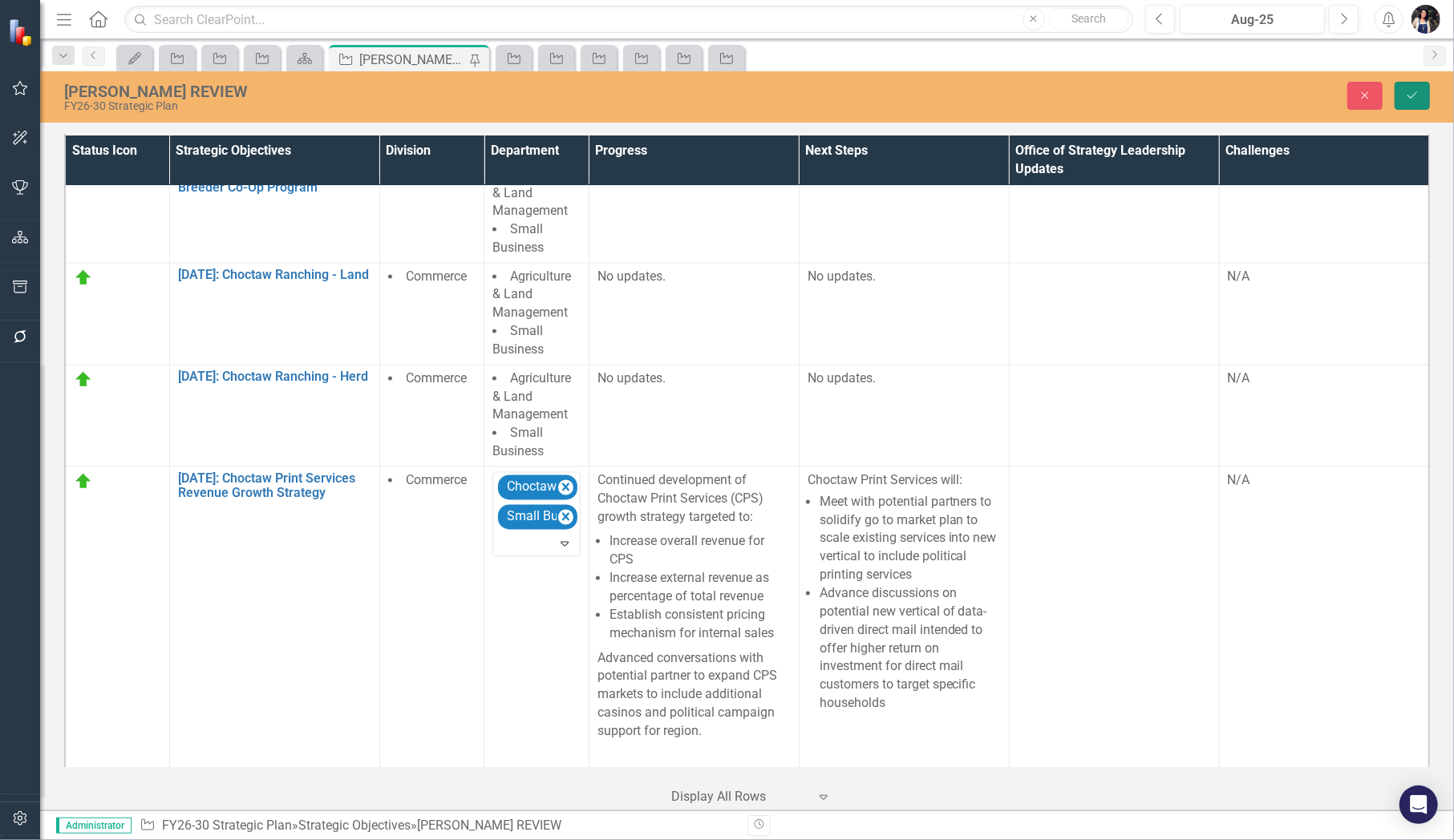
click at [1414, 90] on icon "Save" at bounding box center [1411, 96] width 15 height 12
